Goal: Transaction & Acquisition: Purchase product/service

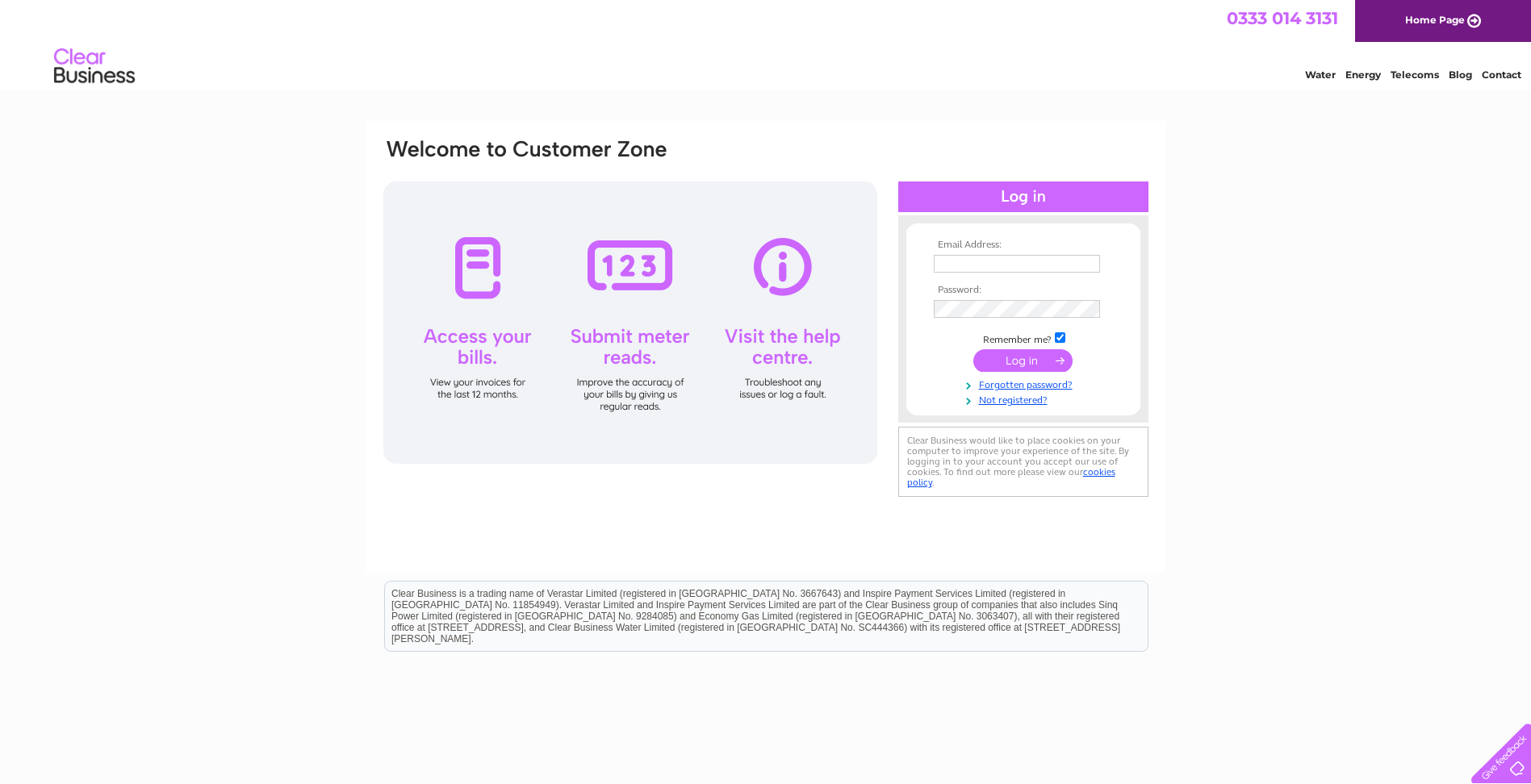
click at [1017, 261] on input "text" at bounding box center [1017, 264] width 166 height 18
type input "claird@cameronlairdarchitects.co.uk"
click at [973, 351] on input "submit" at bounding box center [1023, 362] width 99 height 23
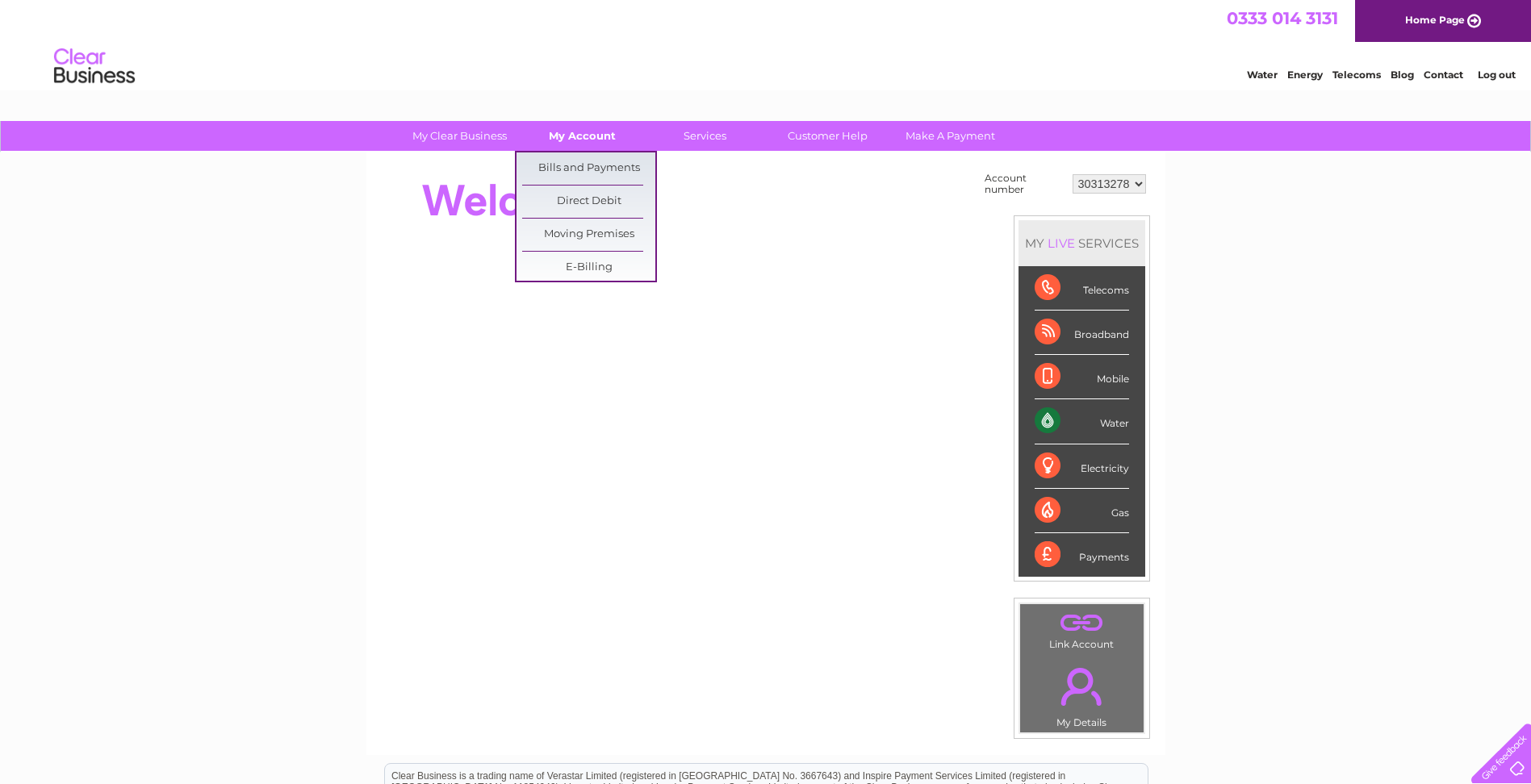
click at [569, 136] on link "My Account" at bounding box center [581, 136] width 133 height 30
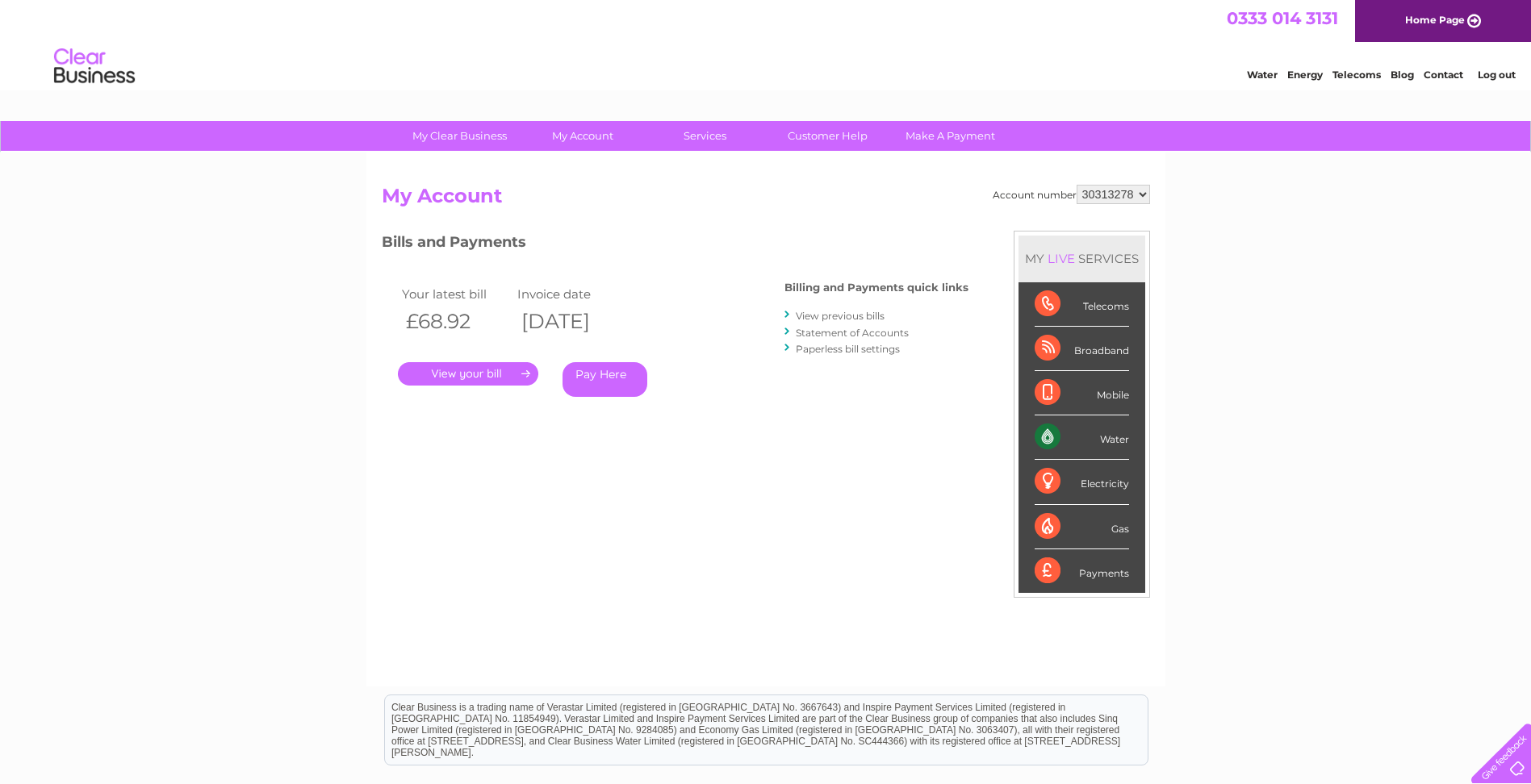
click at [620, 381] on link "Pay Here" at bounding box center [604, 380] width 85 height 34
click at [586, 381] on link "Pay Here" at bounding box center [604, 380] width 85 height 34
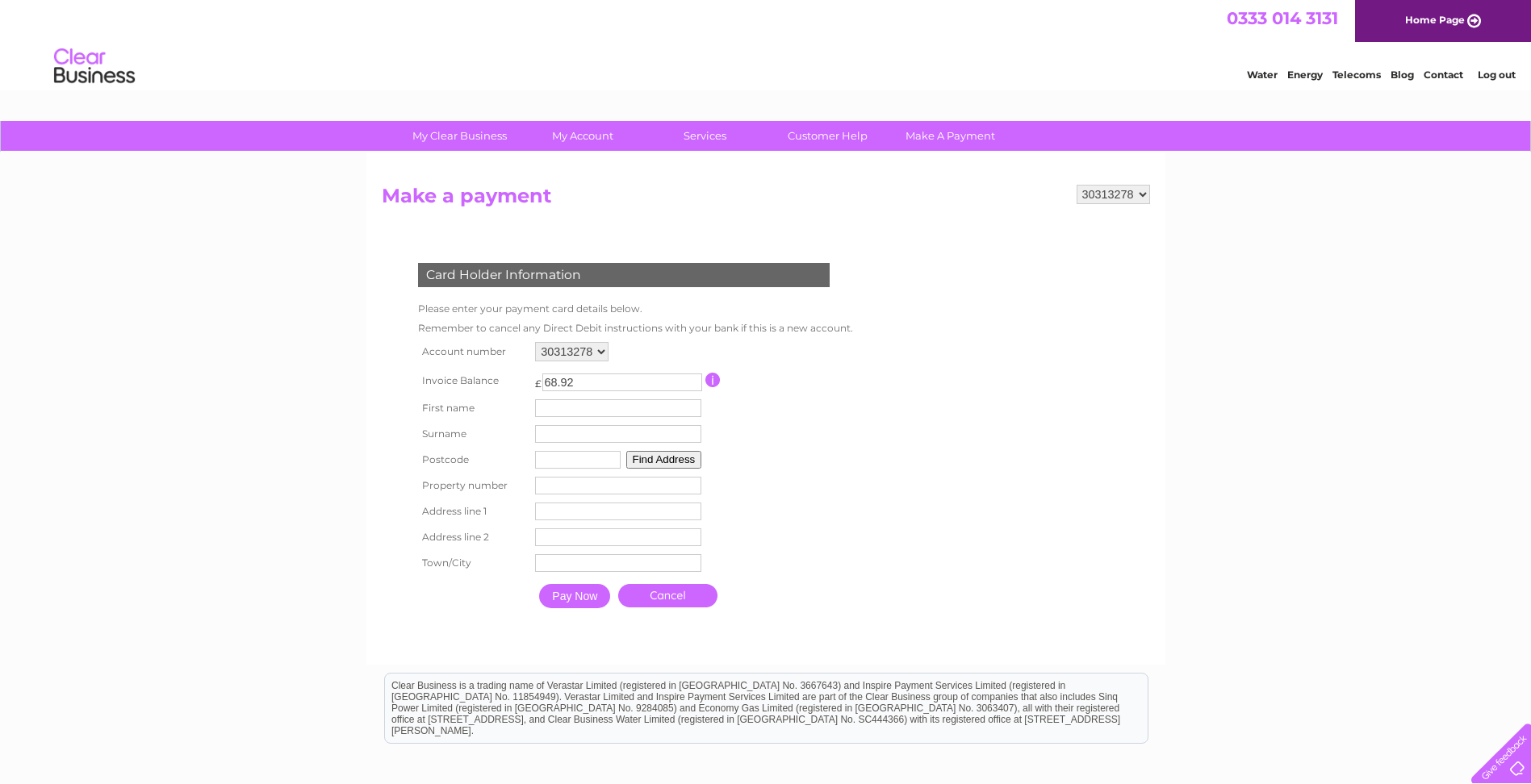
click at [577, 405] on input "text" at bounding box center [618, 408] width 166 height 18
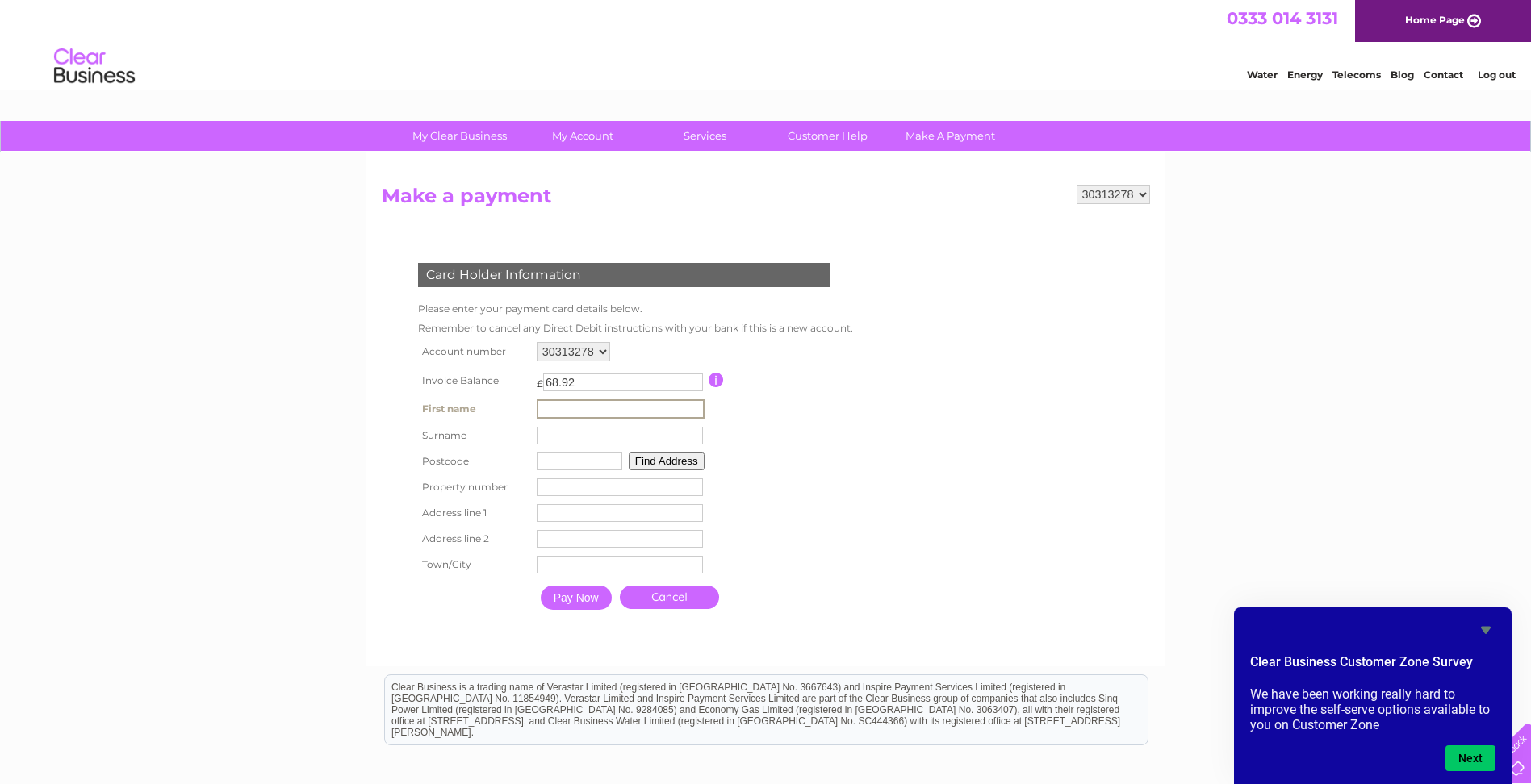
click at [858, 554] on div "Card Holder Information Please enter your payment card details below. Remember …" at bounding box center [626, 432] width 491 height 371
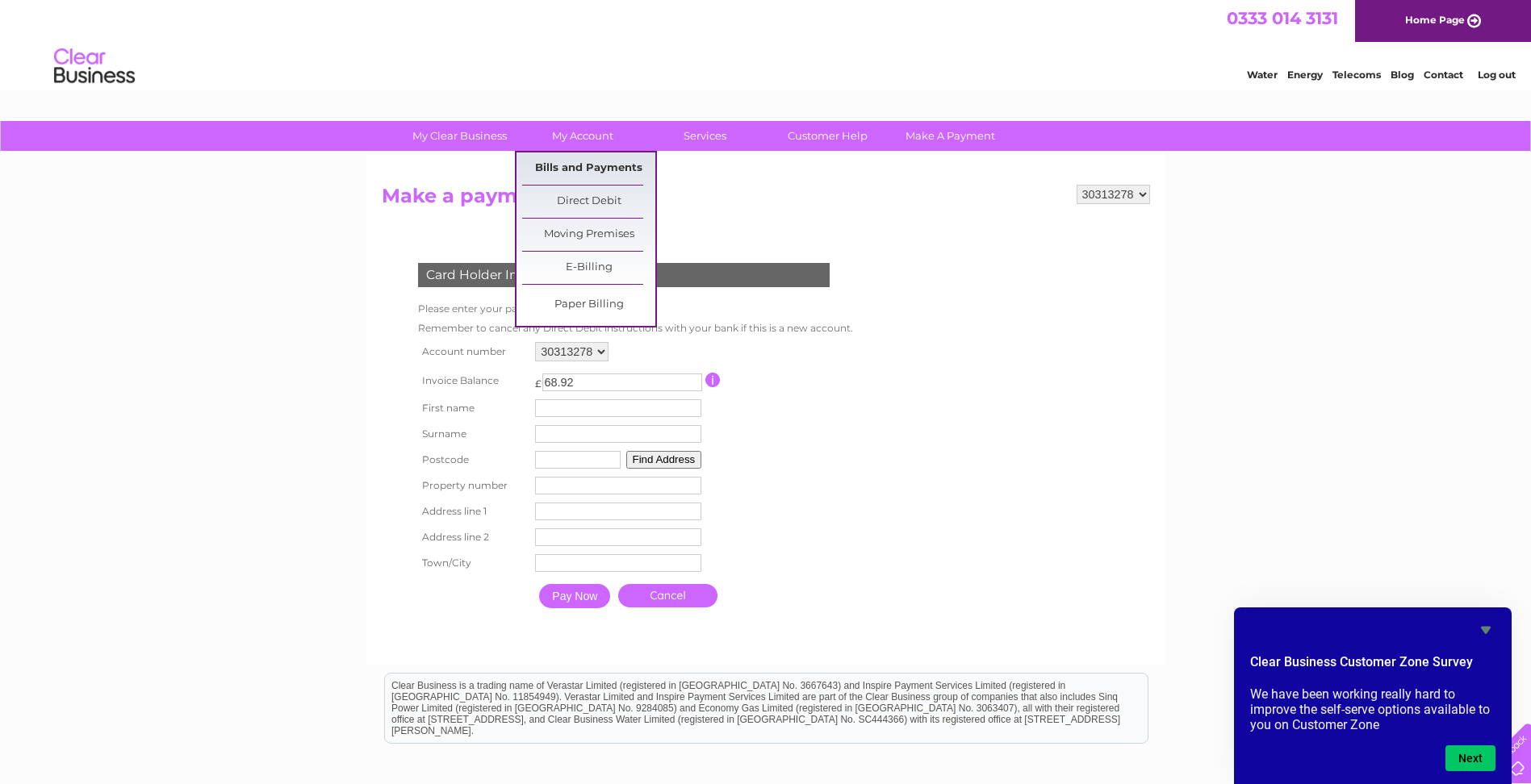
click at [581, 167] on link "Bills and Payments" at bounding box center [588, 168] width 133 height 33
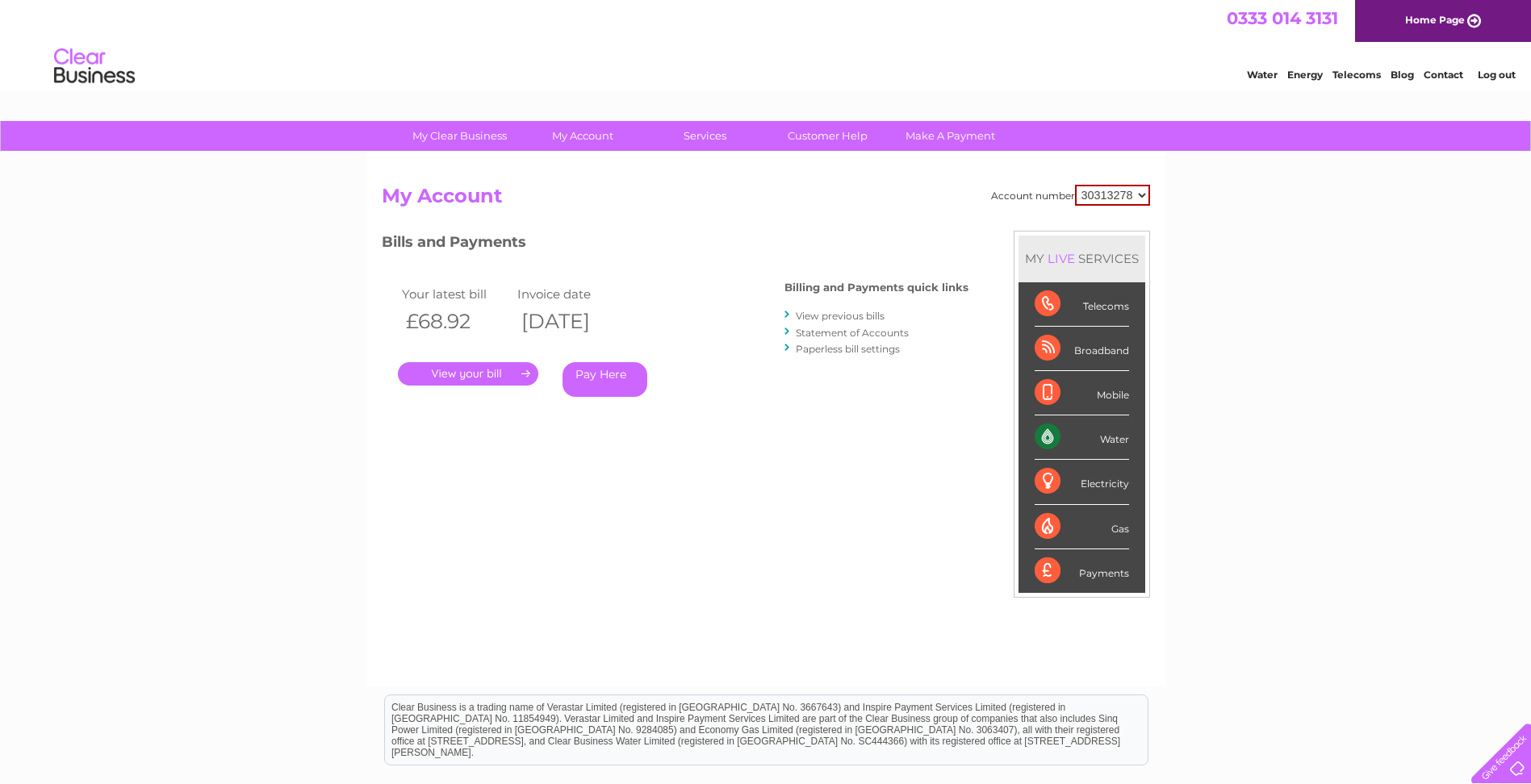
click at [609, 379] on link "Pay Here" at bounding box center [604, 380] width 85 height 34
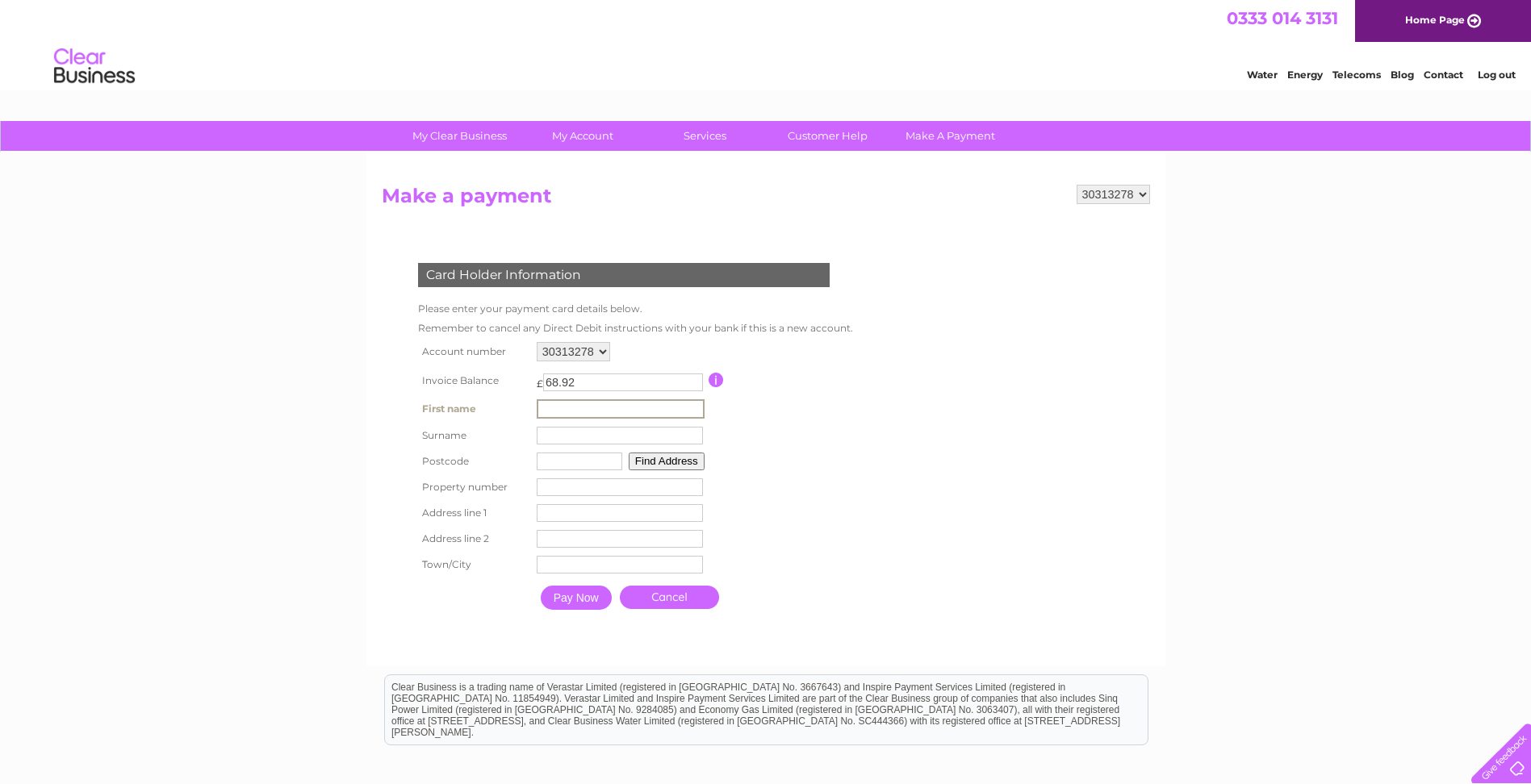
click at [594, 404] on input "text" at bounding box center [621, 409] width 168 height 19
type input "C"
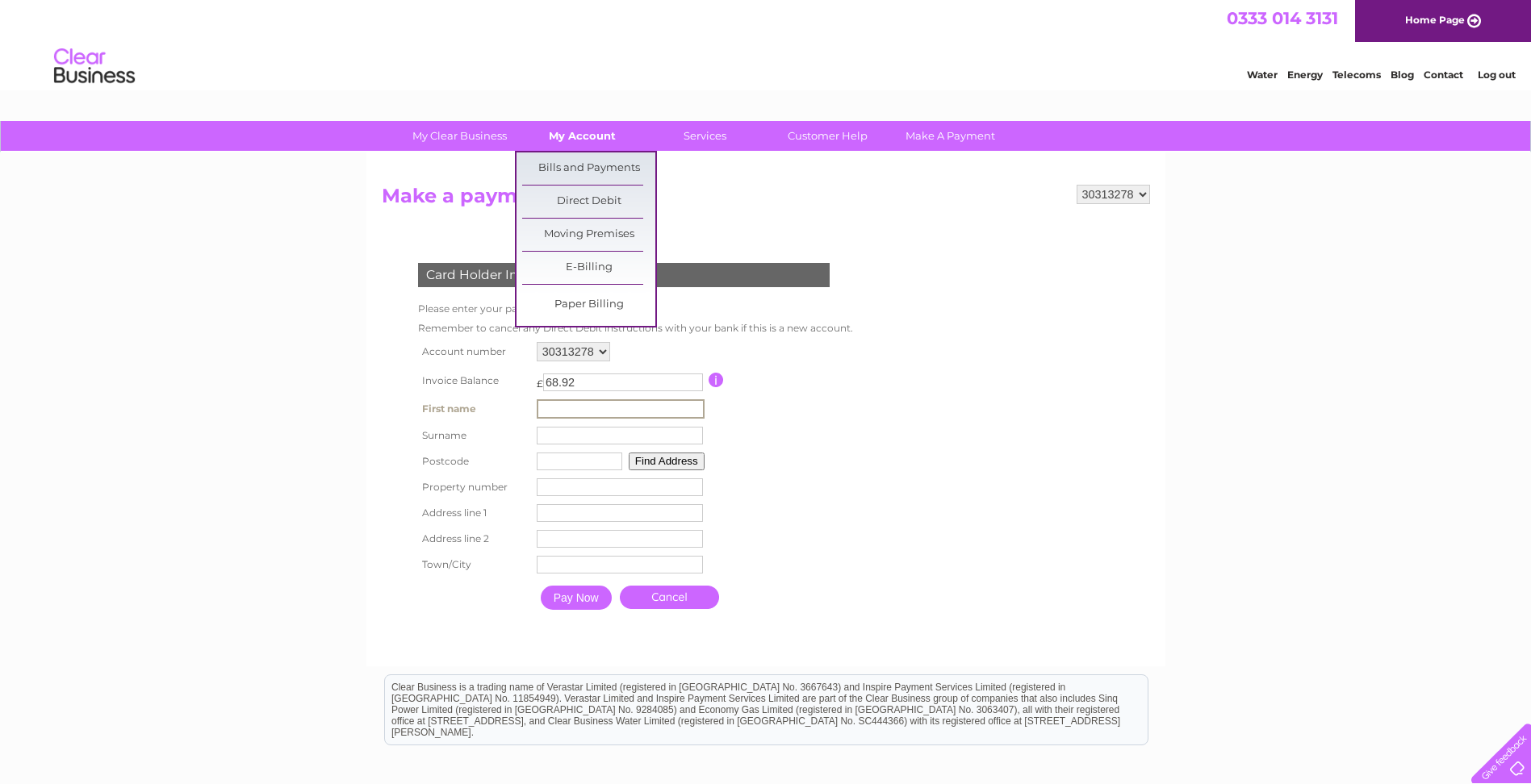
click at [560, 137] on link "My Account" at bounding box center [581, 136] width 133 height 30
click at [556, 163] on link "Bills and Payments" at bounding box center [588, 168] width 133 height 33
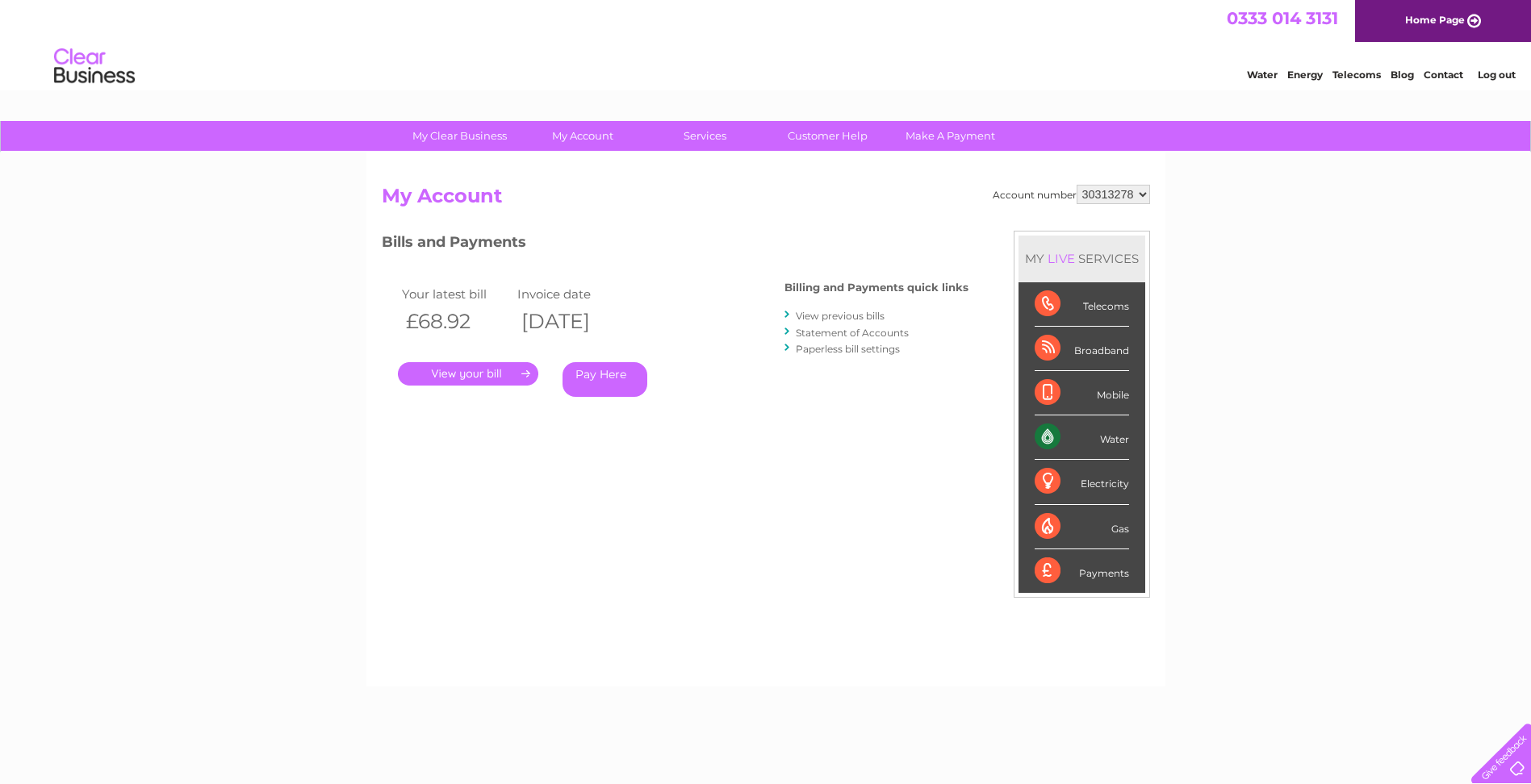
click at [483, 382] on link "." at bounding box center [468, 374] width 141 height 23
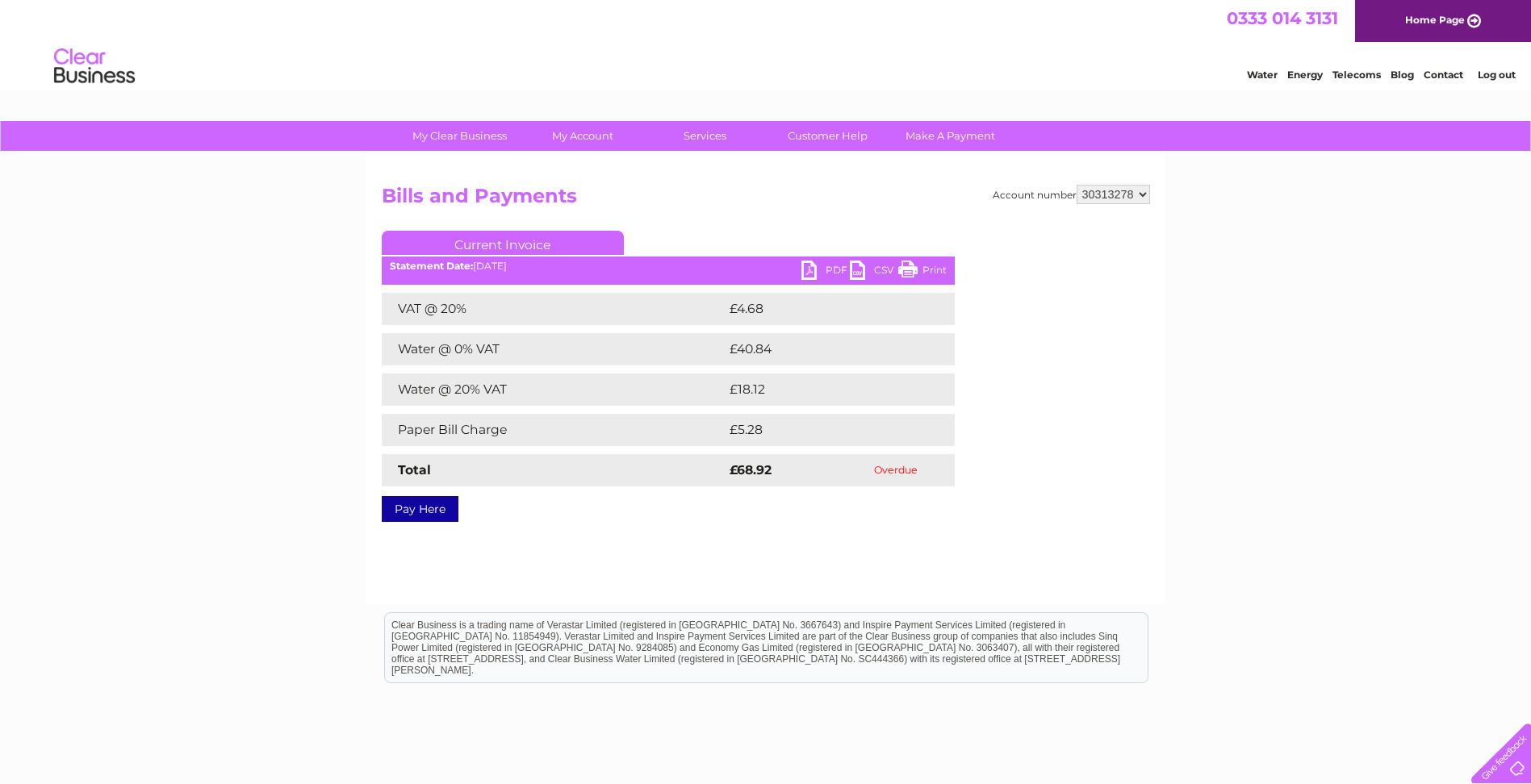
click at [820, 272] on link "PDF" at bounding box center [825, 272] width 49 height 23
click at [429, 502] on link "Pay Here" at bounding box center [420, 509] width 77 height 26
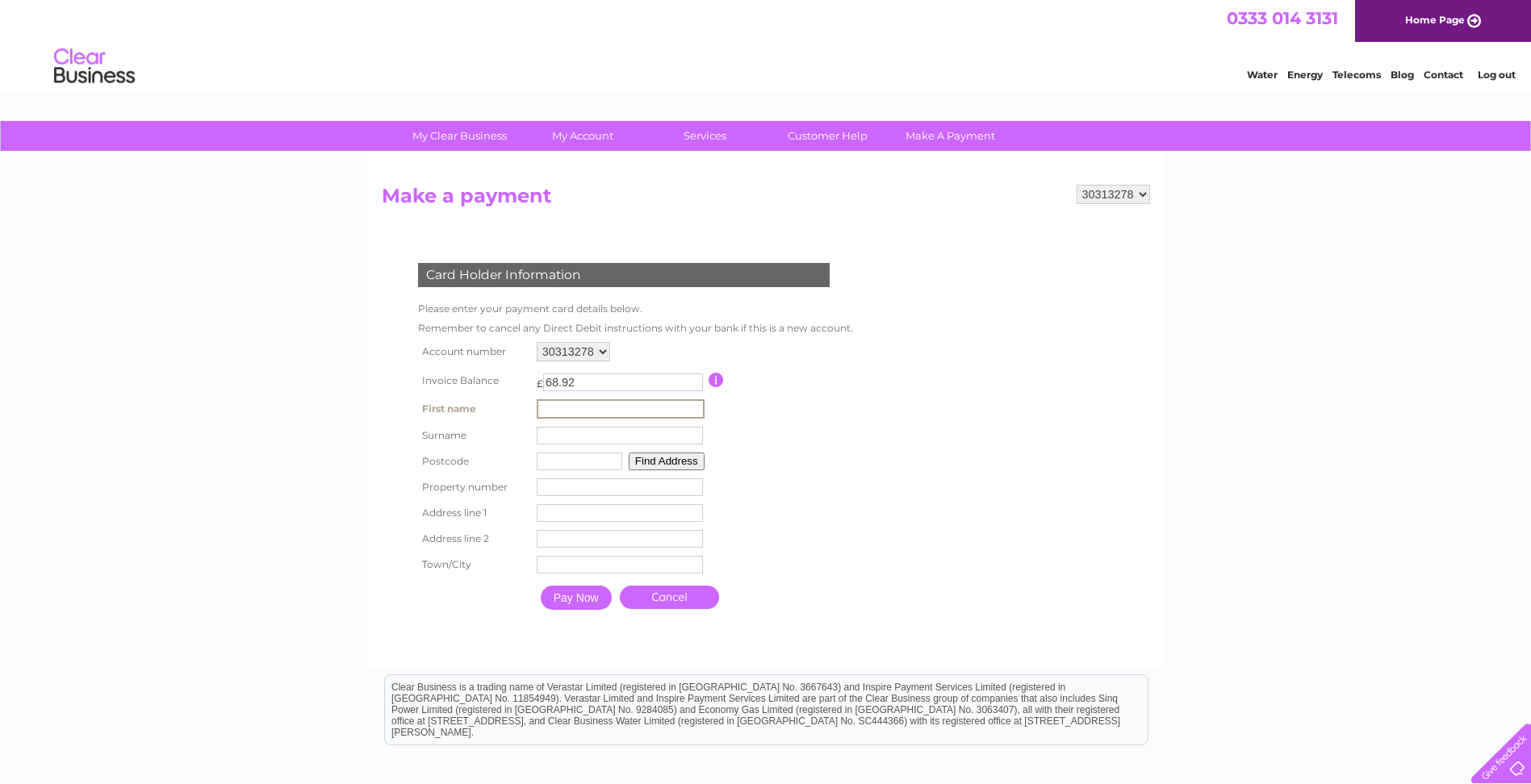
click at [587, 409] on input "text" at bounding box center [621, 409] width 168 height 19
type input "John"
click at [581, 436] on input "text" at bounding box center [621, 435] width 168 height 19
type input "Laird"
click at [549, 465] on input "text" at bounding box center [577, 460] width 85 height 18
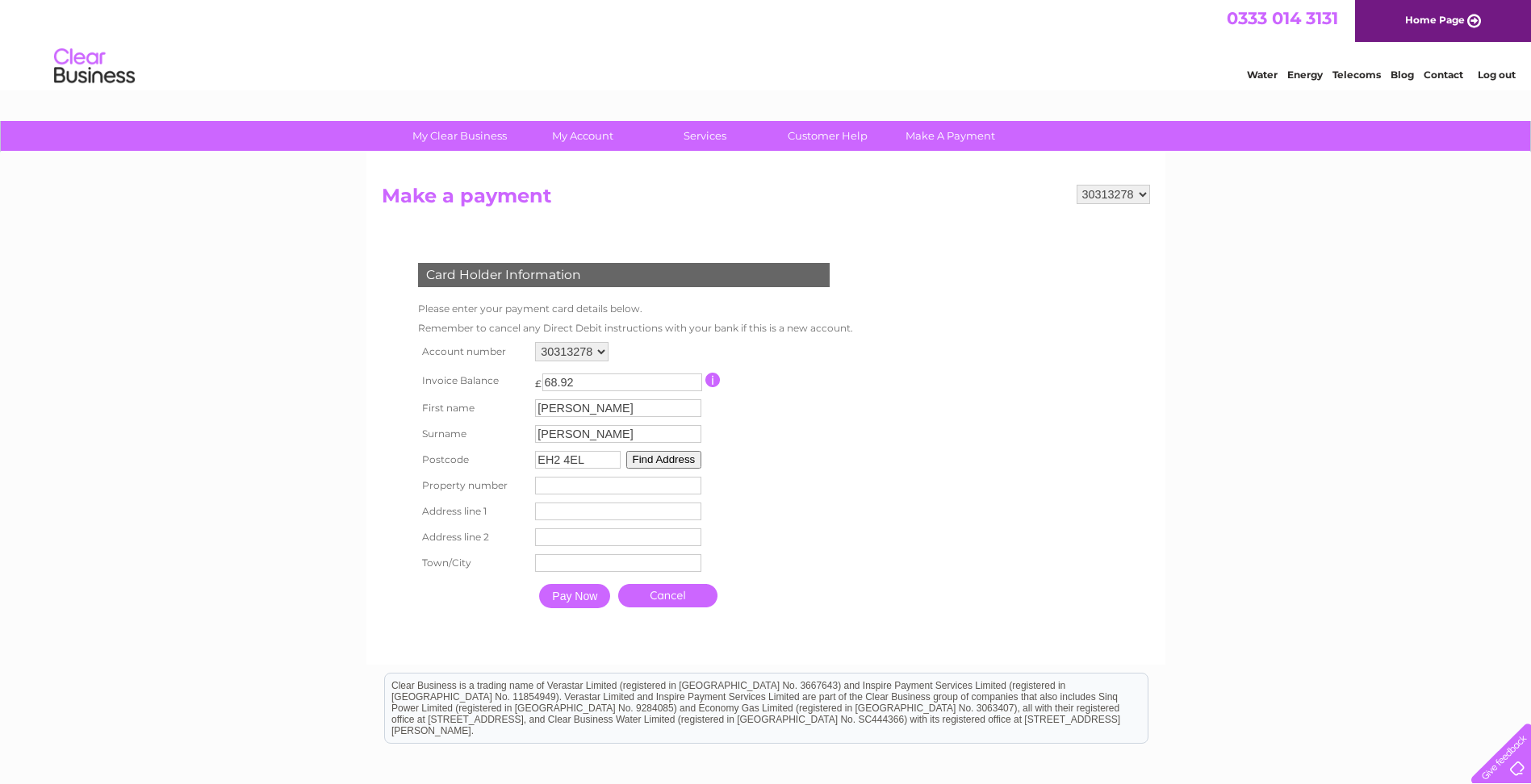
type input "EH2 4EL"
click at [557, 490] on input "number" at bounding box center [618, 486] width 166 height 18
type input "15"
click at [563, 507] on input "text" at bounding box center [621, 512] width 168 height 19
type input "Hope Street"
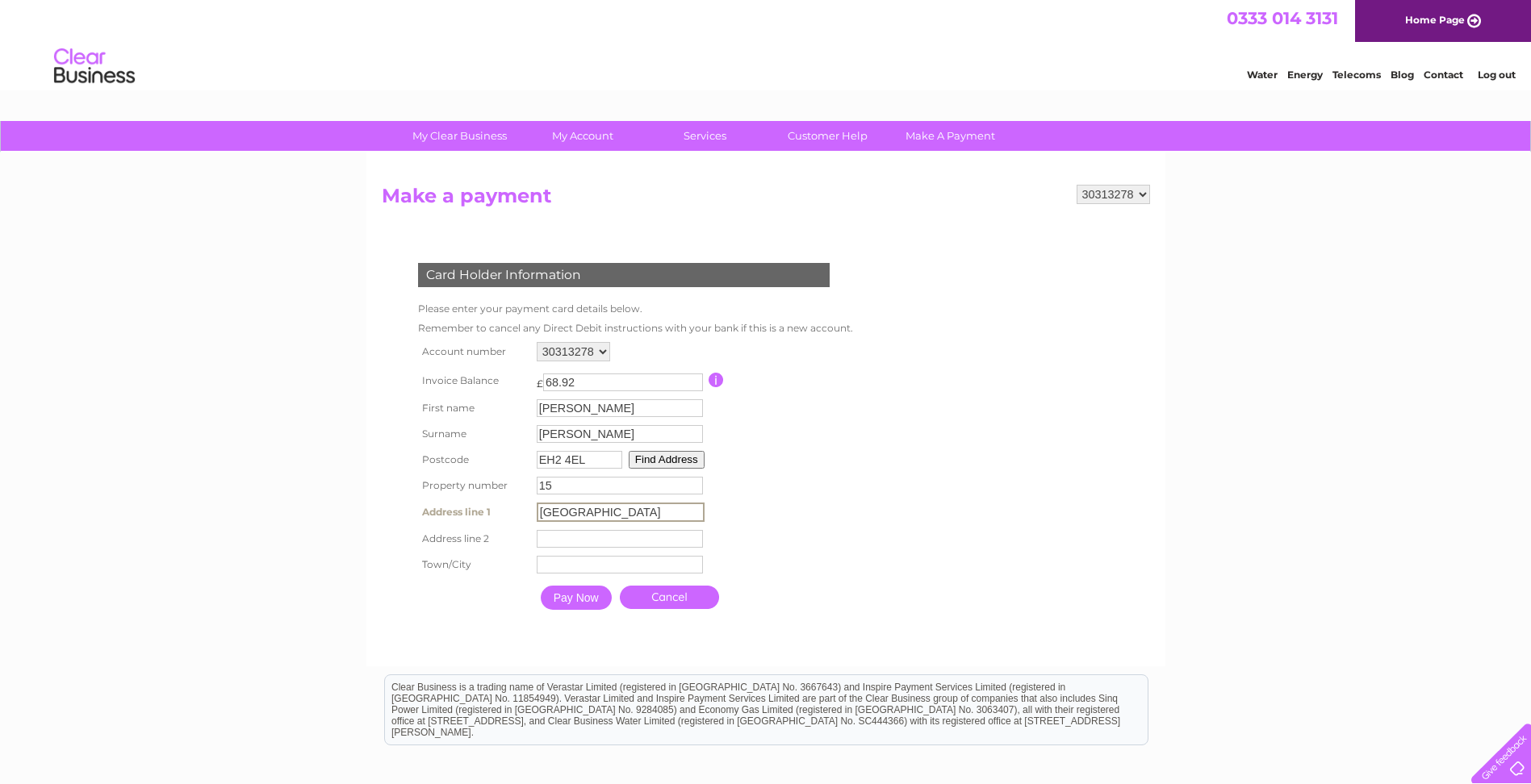
click at [623, 560] on input "text" at bounding box center [620, 564] width 166 height 18
type input "Edinburgh"
click at [432, 597] on th at bounding box center [473, 598] width 119 height 40
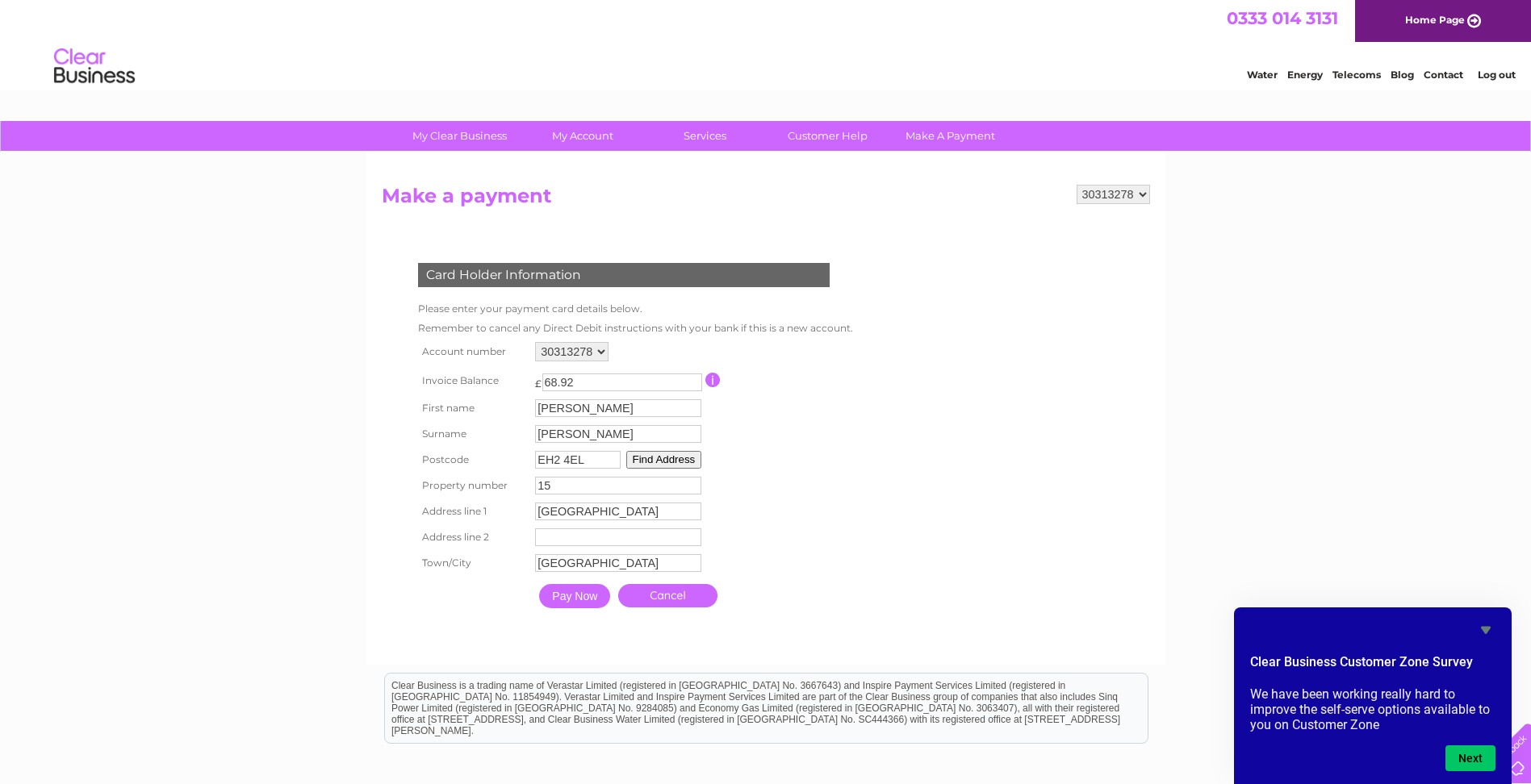
click at [602, 599] on input "Pay Now" at bounding box center [575, 596] width 71 height 24
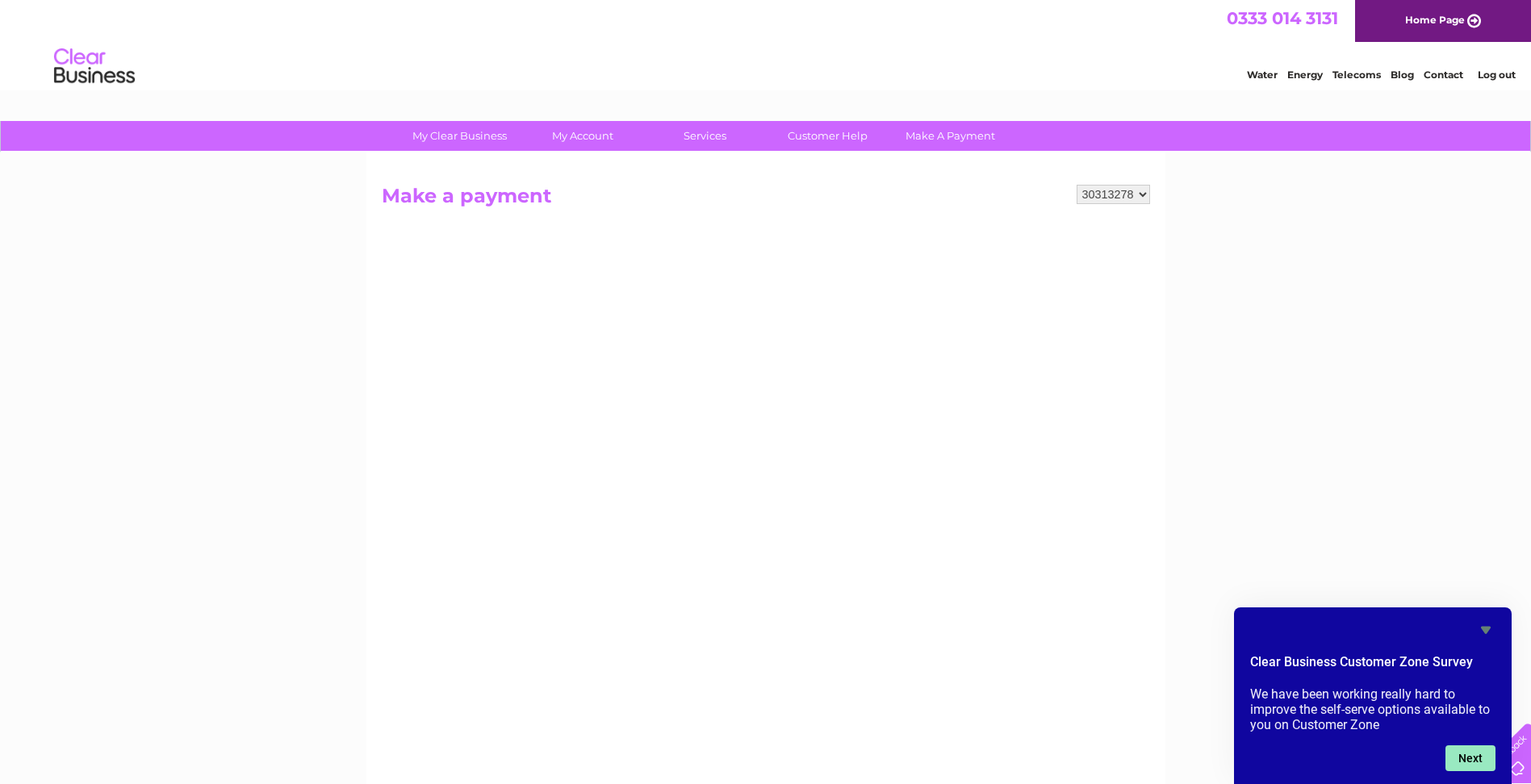
click at [1473, 751] on button "Next" at bounding box center [1470, 758] width 50 height 26
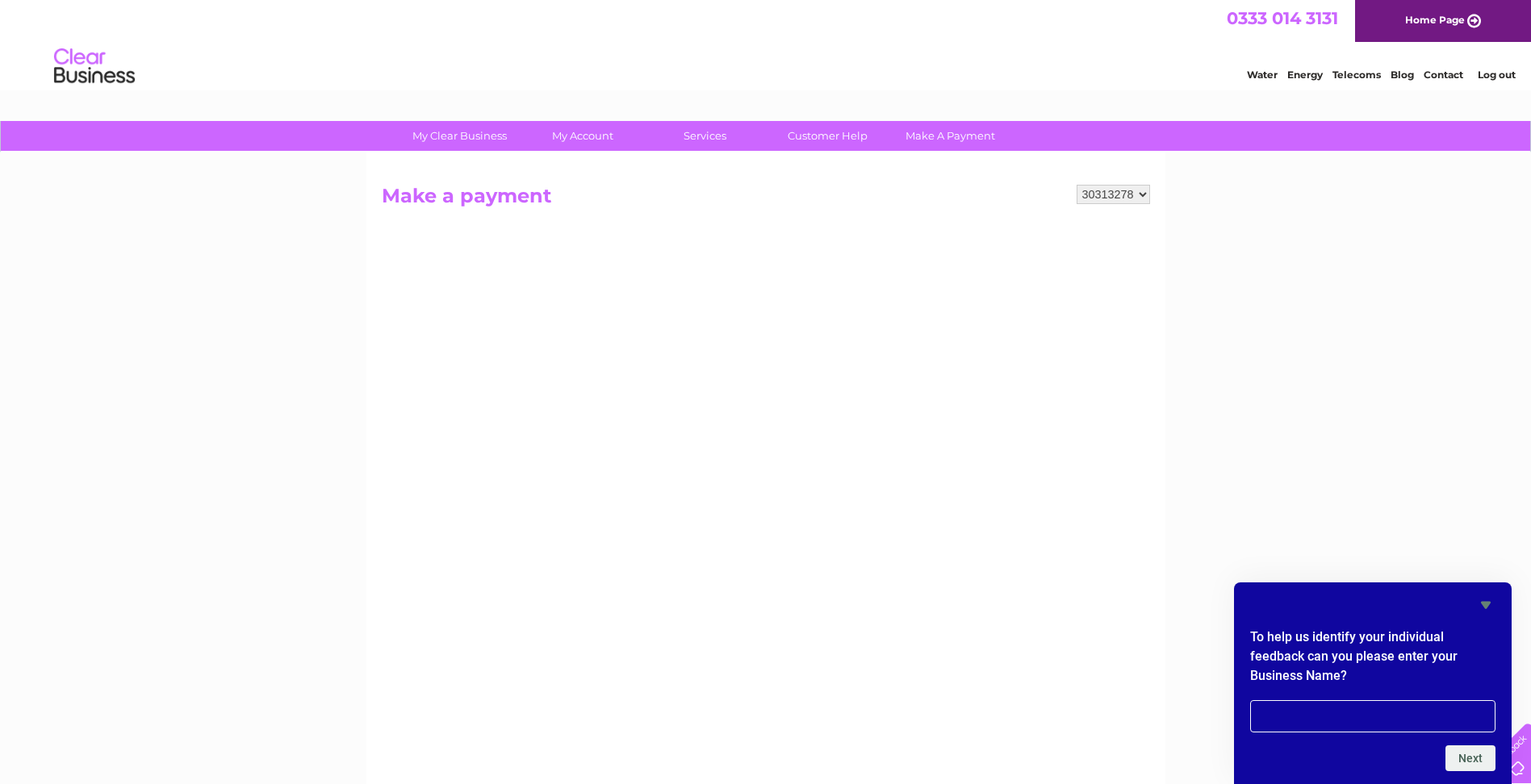
click at [1485, 602] on icon "Hide survey" at bounding box center [1485, 605] width 10 height 8
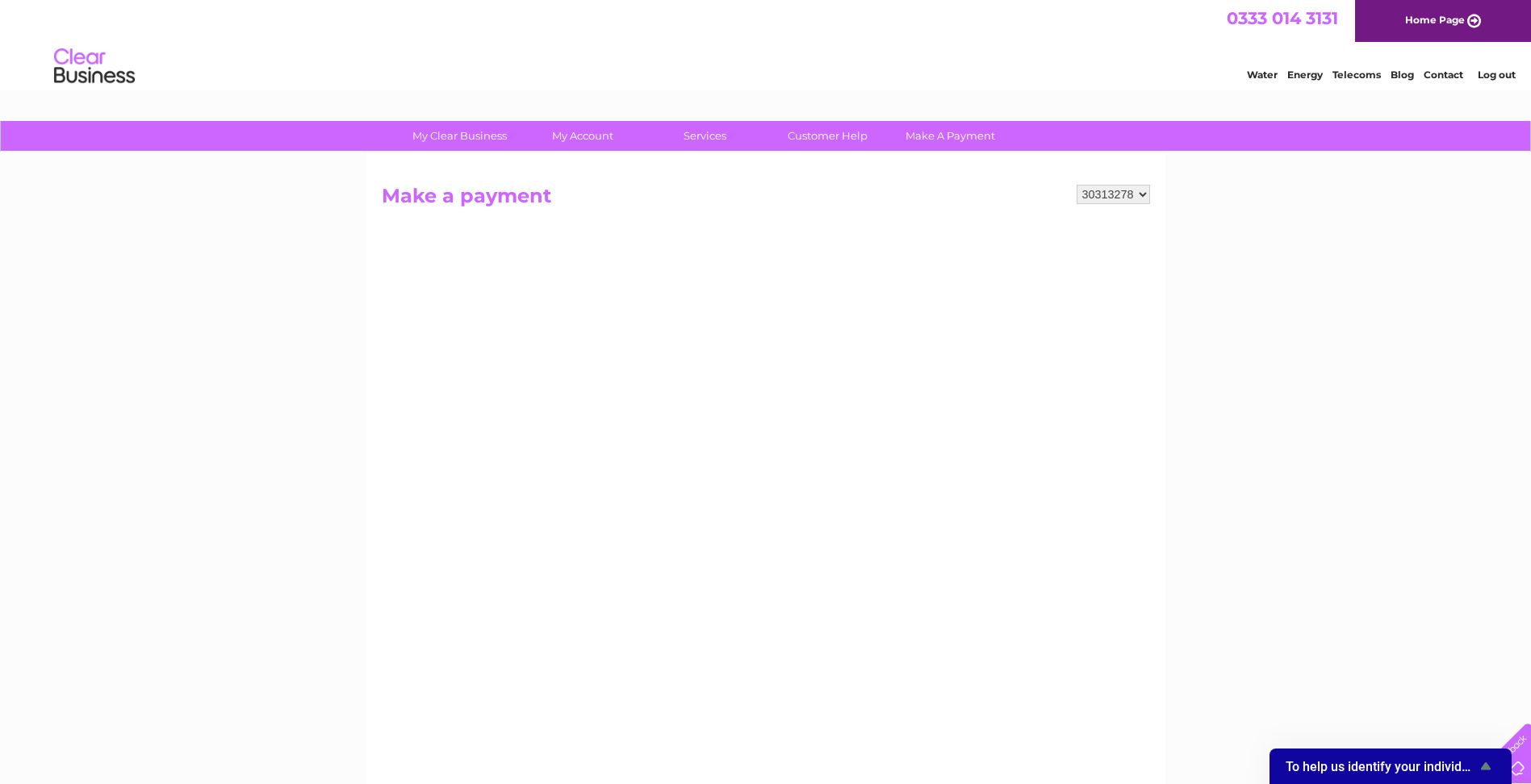
click at [1455, 678] on div "My Clear Business Login Details My Details My Preferences Link Account My Accou…" at bounding box center [765, 686] width 1531 height 1130
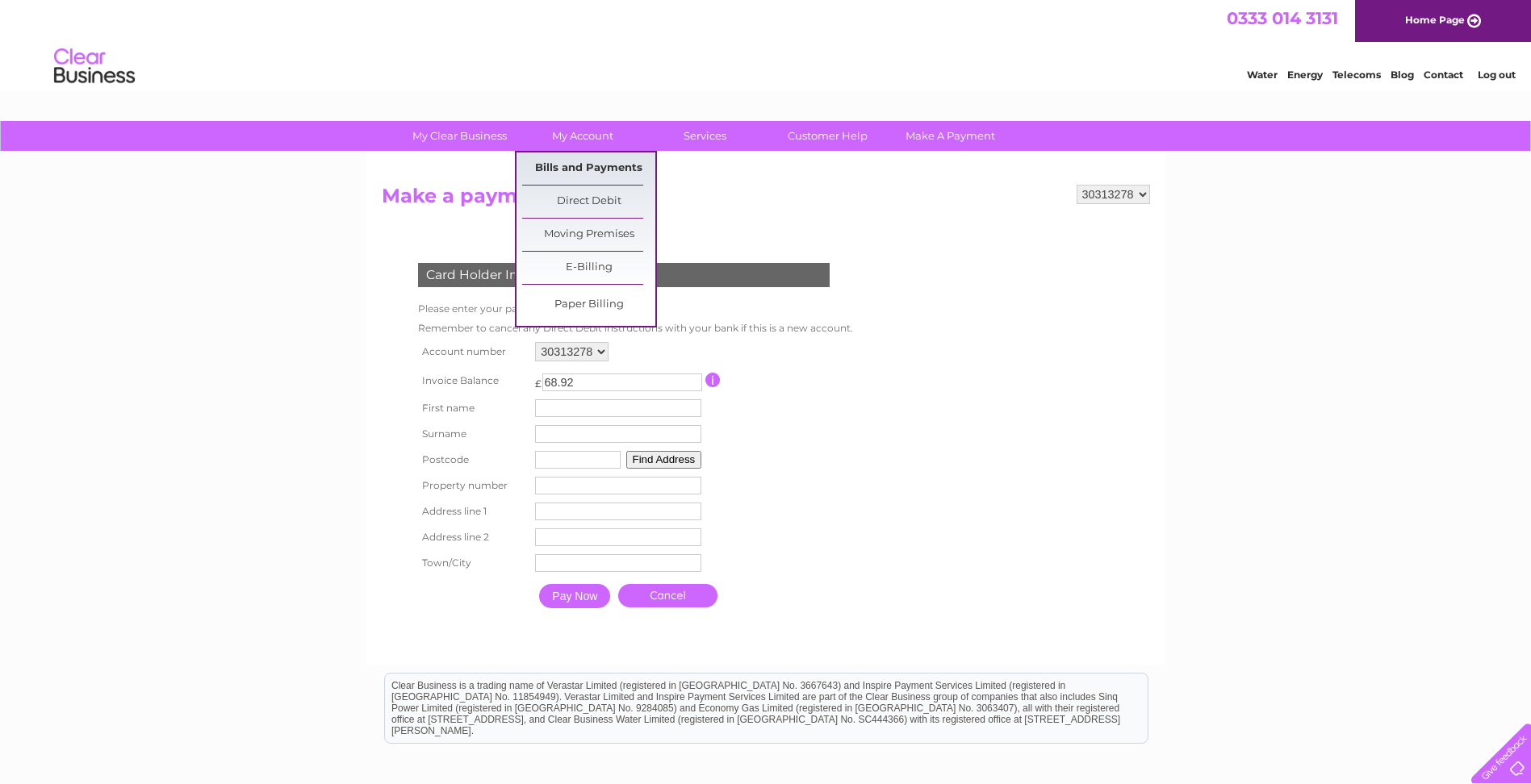
click at [571, 168] on link "Bills and Payments" at bounding box center [588, 168] width 133 height 33
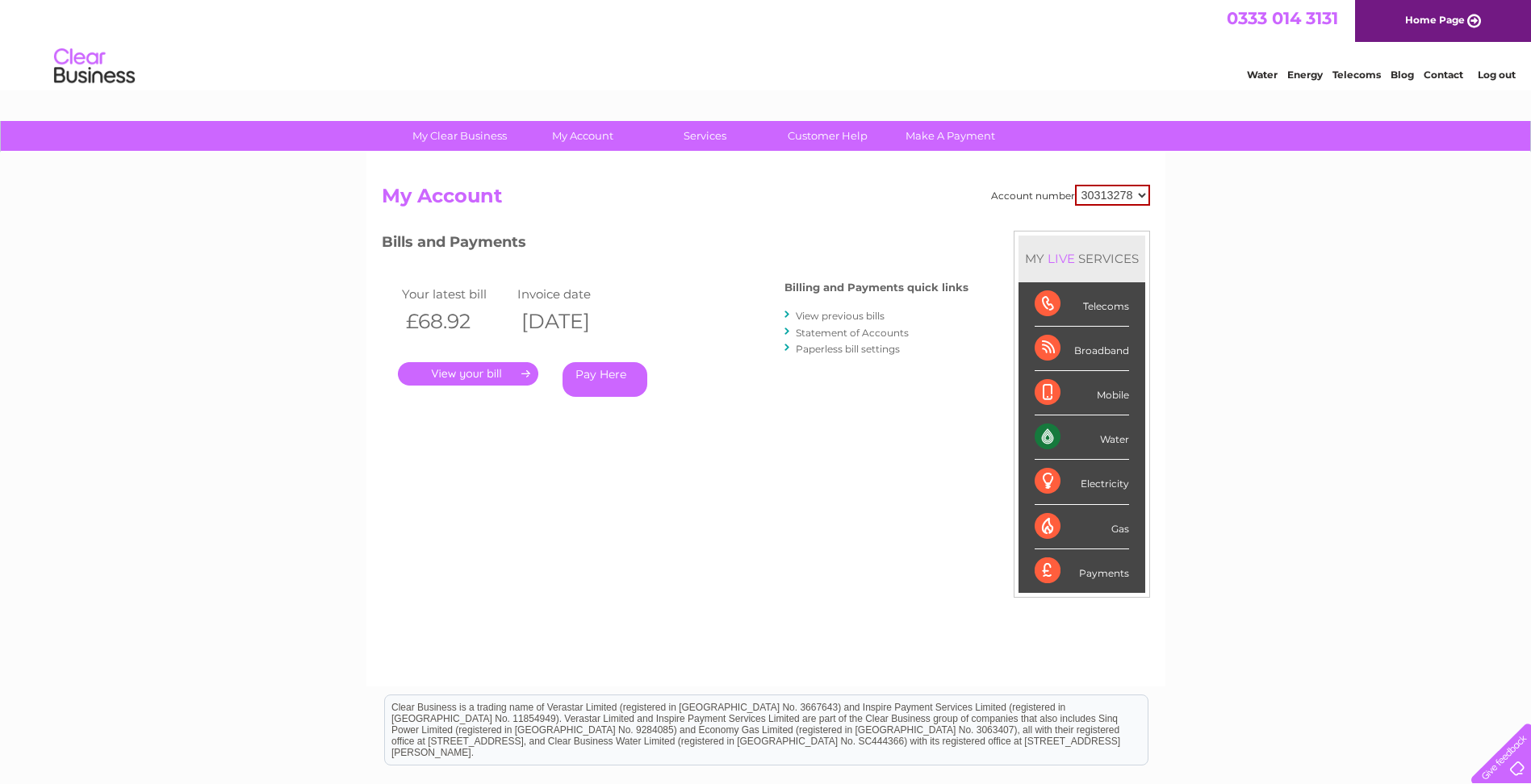
click at [829, 330] on link "Statement of Accounts" at bounding box center [852, 333] width 113 height 12
